Goal: Task Accomplishment & Management: Complete application form

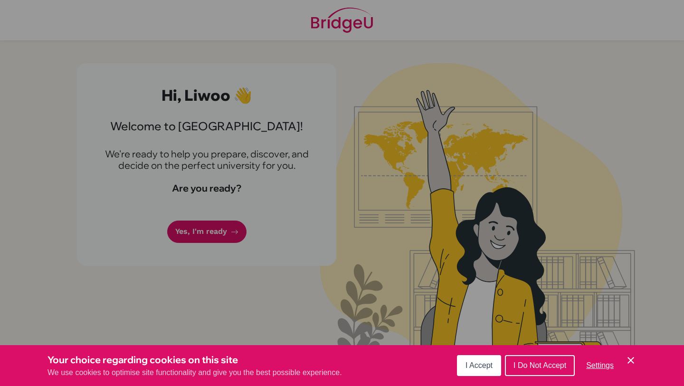
click at [487, 372] on button "I Accept" at bounding box center [479, 365] width 44 height 21
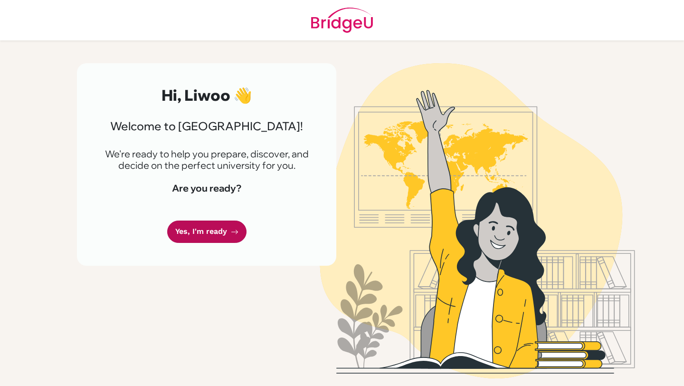
click at [207, 222] on link "Yes, I'm ready" at bounding box center [206, 232] width 79 height 22
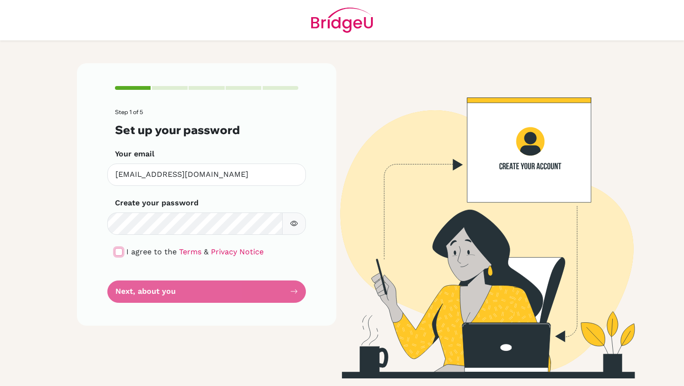
click at [120, 255] on input "checkbox" at bounding box center [119, 252] width 8 height 8
checkbox input "true"
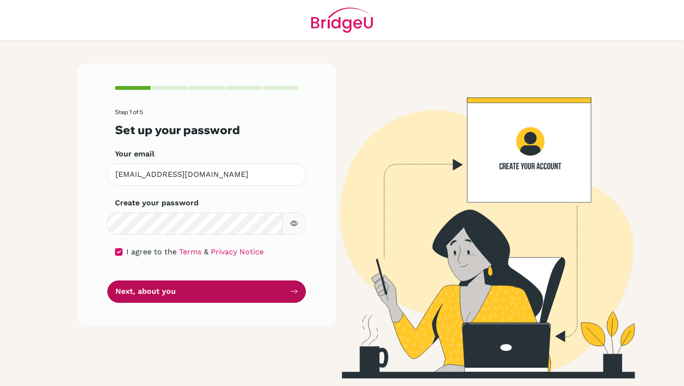
click at [137, 293] on button "Next, about you" at bounding box center [206, 291] width 199 height 22
